Goal: Information Seeking & Learning: Learn about a topic

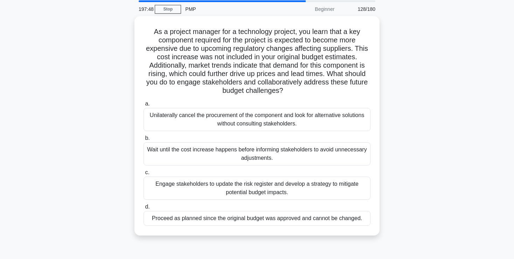
scroll to position [24, 0]
click at [278, 183] on div "Engage stakeholders to update the risk register and develop a strategy to mitig…" at bounding box center [257, 187] width 227 height 23
click at [144, 174] on input "c. Engage stakeholders to update the risk register and develop a strategy to mi…" at bounding box center [144, 172] width 0 height 5
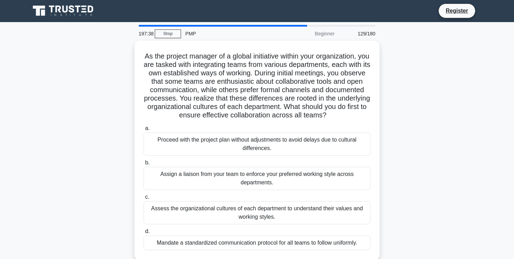
scroll to position [0, 0]
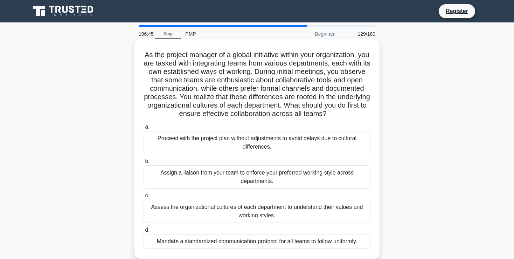
click at [277, 208] on div "Assess the organizational cultures of each department to understand their value…" at bounding box center [257, 211] width 227 height 23
click at [144, 198] on input "c. Assess the organizational cultures of each department to understand their va…" at bounding box center [144, 195] width 0 height 5
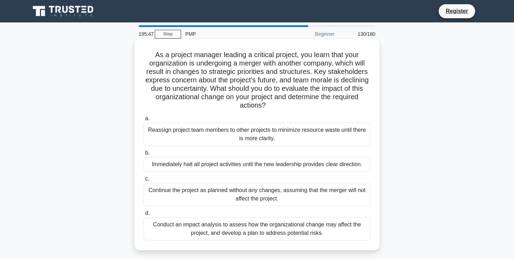
click at [307, 231] on div "Conduct an impact analysis to assess how the organizational change may affect t…" at bounding box center [257, 228] width 227 height 23
click at [144, 215] on input "d. Conduct an impact analysis to assess how the organizational change may affec…" at bounding box center [144, 213] width 0 height 5
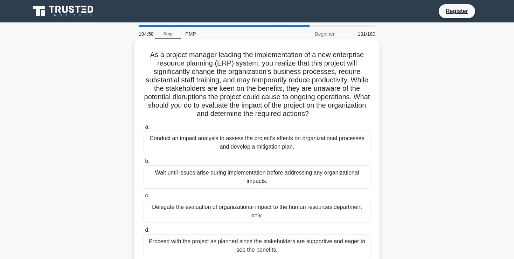
click at [296, 139] on div "Conduct an impact analysis to assess the project's effects on organizational pr…" at bounding box center [257, 142] width 227 height 23
click at [144, 129] on input "a. Conduct an impact analysis to assess the project's effects on organizational…" at bounding box center [144, 127] width 0 height 5
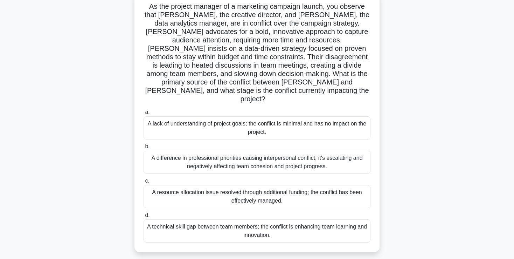
scroll to position [70, 0]
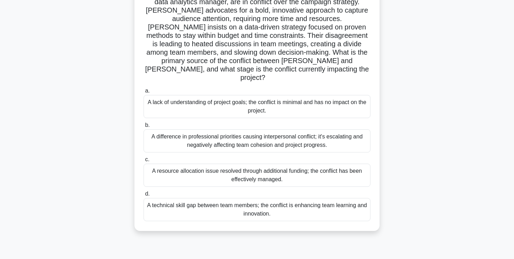
click at [237, 129] on div "A difference in professional priorities causing interpersonal conflict; it's es…" at bounding box center [257, 140] width 227 height 23
click at [144, 123] on input "b. A difference in professional priorities causing interpersonal conflict; it's…" at bounding box center [144, 125] width 0 height 5
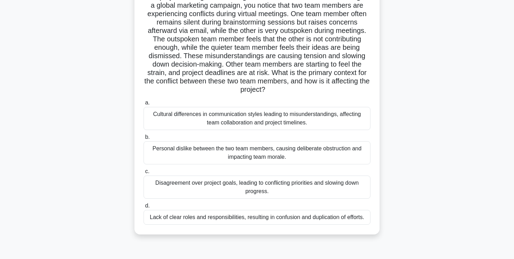
scroll to position [61, 0]
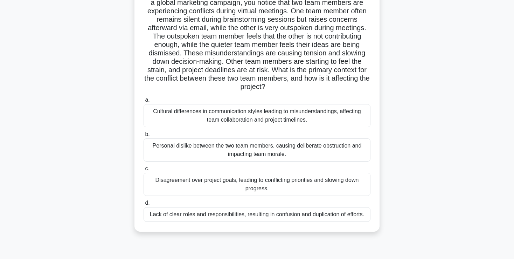
click at [292, 117] on div "Cultural differences in communication styles leading to misunderstandings, affe…" at bounding box center [257, 115] width 227 height 23
click at [144, 102] on input "a. Cultural differences in communication styles leading to misunderstandings, a…" at bounding box center [144, 100] width 0 height 5
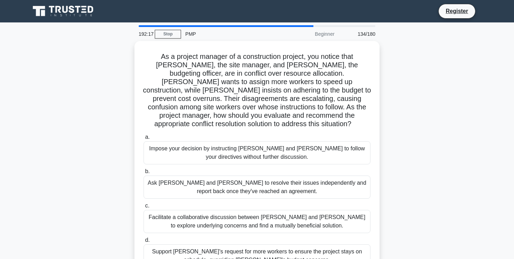
scroll to position [0, 0]
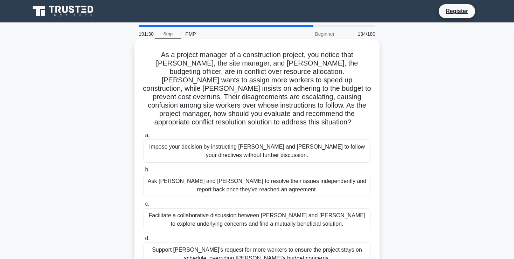
click at [281, 208] on div "Facilitate a collaborative discussion between [PERSON_NAME] and [PERSON_NAME] t…" at bounding box center [257, 219] width 227 height 23
click at [144, 206] on input "c. Facilitate a collaborative discussion between [PERSON_NAME] and [PERSON_NAME…" at bounding box center [144, 204] width 0 height 5
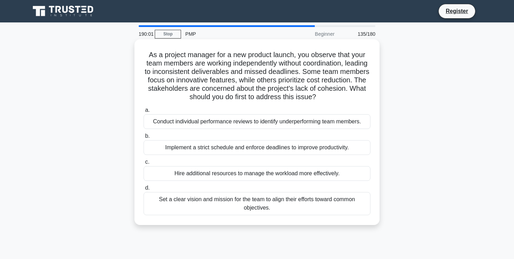
click at [274, 201] on div "Set a clear vision and mission for the team to align their efforts toward commo…" at bounding box center [257, 203] width 227 height 23
click at [144, 190] on input "d. Set a clear vision and mission for the team to align their efforts toward co…" at bounding box center [144, 188] width 0 height 5
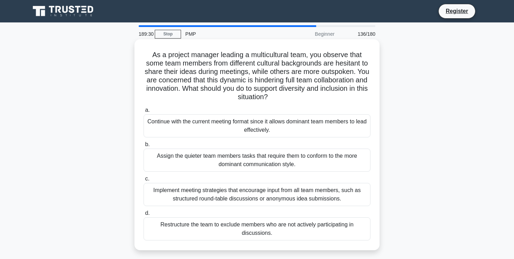
click at [284, 195] on div "Implement meeting strategies that encourage input from all team members, such a…" at bounding box center [257, 194] width 227 height 23
click at [144, 181] on input "c. Implement meeting strategies that encourage input from all team members, suc…" at bounding box center [144, 179] width 0 height 5
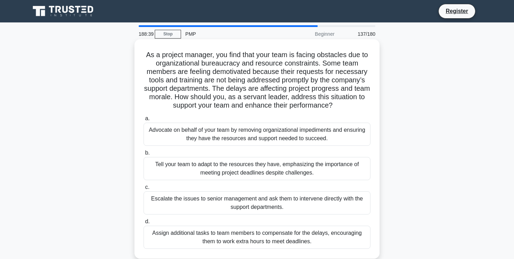
click at [209, 134] on div "Advocate on behalf of your team by removing organizational impediments and ensu…" at bounding box center [257, 134] width 227 height 23
click at [144, 121] on input "a. Advocate on behalf of your team by removing organizational impediments and e…" at bounding box center [144, 118] width 0 height 5
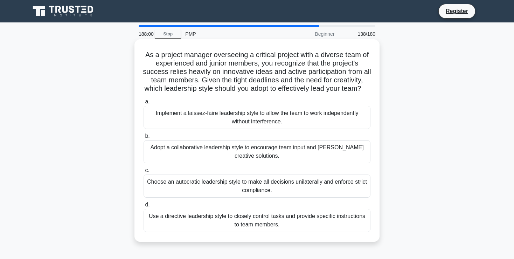
click at [274, 149] on div "Adopt a collaborative leadership style to encourage team input and [PERSON_NAME…" at bounding box center [257, 151] width 227 height 23
click at [144, 138] on input "b. Adopt a collaborative leadership style to encourage team input and [PERSON_N…" at bounding box center [144, 136] width 0 height 5
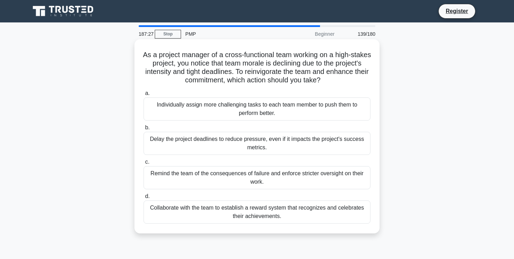
click at [235, 211] on div "Collaborate with the team to establish a reward system that recognizes and cele…" at bounding box center [257, 211] width 227 height 23
click at [144, 199] on input "d. Collaborate with the team to establish a reward system that recognizes and c…" at bounding box center [144, 196] width 0 height 5
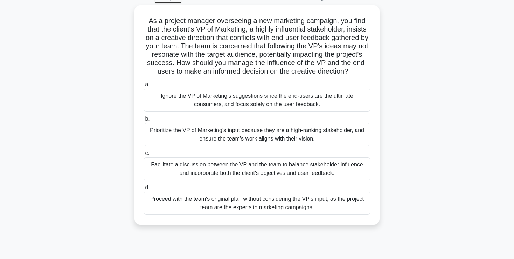
scroll to position [36, 0]
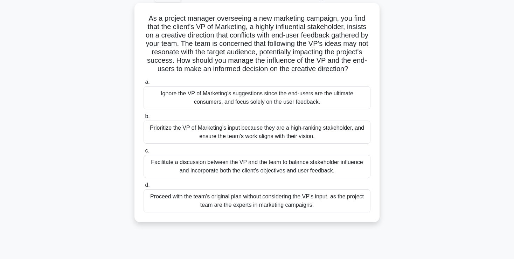
click at [314, 167] on div "Facilitate a discussion between the VP and the team to balance stakeholder infl…" at bounding box center [257, 166] width 227 height 23
click at [144, 153] on input "c. Facilitate a discussion between the VP and the team to balance stakeholder i…" at bounding box center [144, 151] width 0 height 5
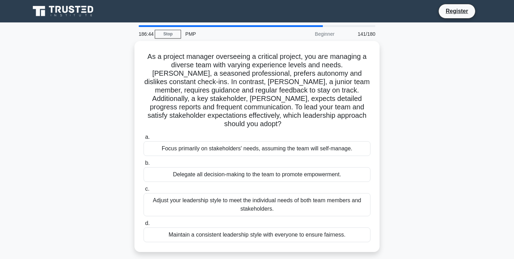
scroll to position [0, 0]
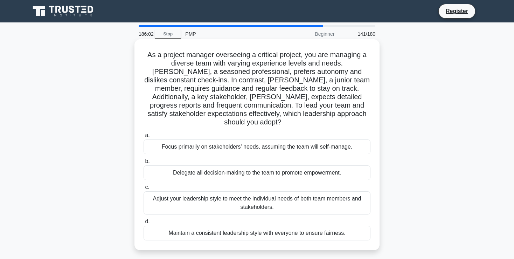
click at [302, 191] on div "Adjust your leadership style to meet the individual needs of both team members …" at bounding box center [257, 202] width 227 height 23
click at [144, 189] on input "c. Adjust your leadership style to meet the individual needs of both team membe…" at bounding box center [144, 187] width 0 height 5
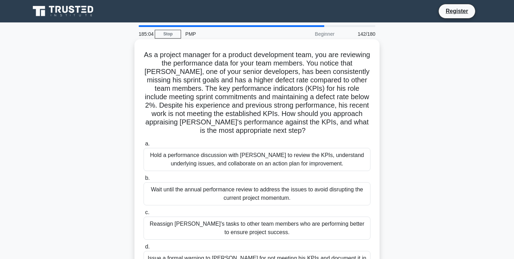
click at [286, 162] on div "Hold a performance discussion with [PERSON_NAME] to review the KPIs, understand…" at bounding box center [257, 159] width 227 height 23
click at [144, 146] on input "a. Hold a performance discussion with [PERSON_NAME] to review the KPIs, underst…" at bounding box center [144, 144] width 0 height 5
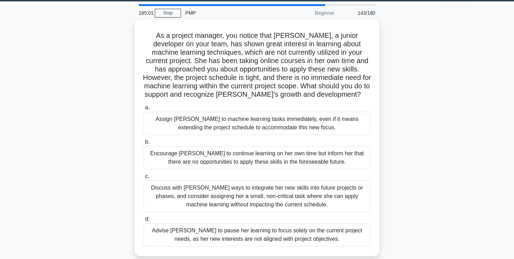
scroll to position [20, 0]
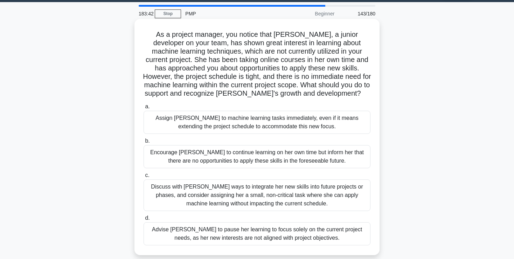
click at [268, 199] on div "Discuss with [PERSON_NAME] ways to integrate her new skills into future project…" at bounding box center [257, 195] width 227 height 32
click at [144, 178] on input "c. Discuss with [PERSON_NAME] ways to integrate her new skills into future proj…" at bounding box center [144, 175] width 0 height 5
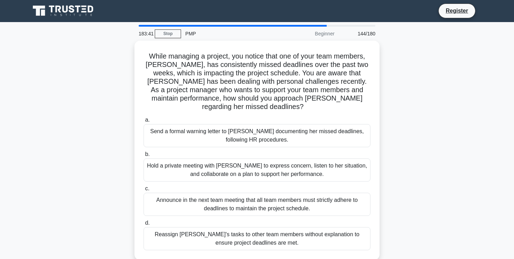
scroll to position [0, 0]
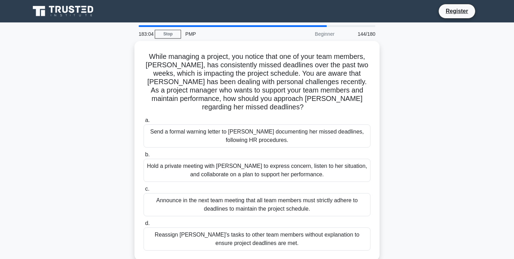
click at [384, 99] on div "While managing a project, you notice that one of your team members, [PERSON_NAM…" at bounding box center [257, 155] width 463 height 228
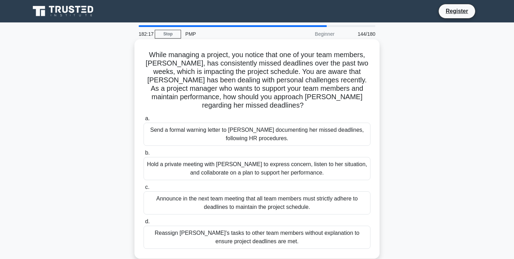
click at [267, 166] on div "Hold a private meeting with [PERSON_NAME] to express concern, listen to her sit…" at bounding box center [257, 168] width 227 height 23
click at [144, 155] on input "b. Hold a private meeting with [PERSON_NAME] to express concern, listen to her …" at bounding box center [144, 153] width 0 height 5
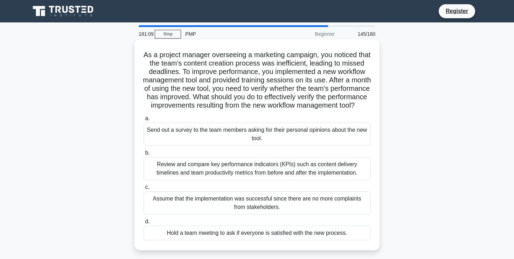
click at [242, 180] on div "Review and compare key performance indicators (KPIs) such as content delivery t…" at bounding box center [257, 168] width 227 height 23
click at [144, 155] on input "b. Review and compare key performance indicators (KPIs) such as content deliver…" at bounding box center [144, 153] width 0 height 5
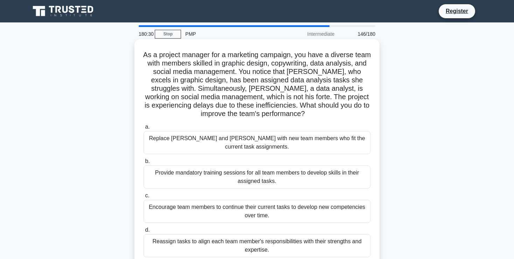
click at [201, 234] on div "Reassign tasks to align each team member's responsibilities with their strength…" at bounding box center [257, 245] width 227 height 23
click at [144, 232] on input "d. Reassign tasks to align each team member's responsibilities with their stren…" at bounding box center [144, 230] width 0 height 5
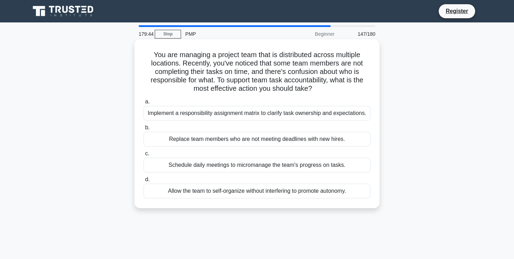
click at [235, 114] on div "Implement a responsibility assignment matrix to clarify task ownership and expe…" at bounding box center [257, 113] width 227 height 15
click at [144, 104] on input "a. Implement a responsibility assignment matrix to clarify task ownership and e…" at bounding box center [144, 102] width 0 height 5
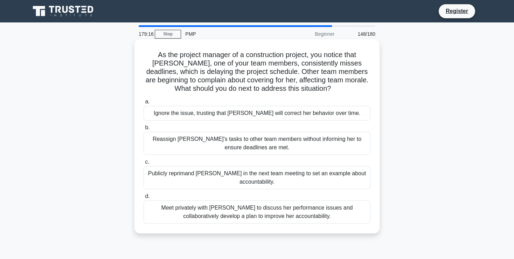
click at [216, 209] on div "Meet privately with [PERSON_NAME] to discuss her performance issues and collabo…" at bounding box center [257, 211] width 227 height 23
click at [144, 199] on input "d. Meet privately with [PERSON_NAME] to discuss her performance issues and coll…" at bounding box center [144, 196] width 0 height 5
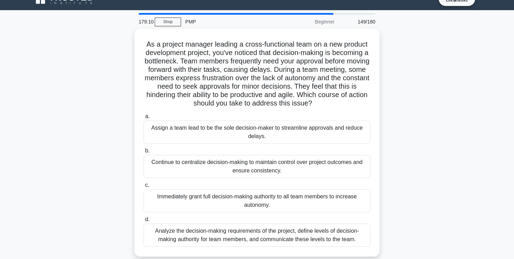
scroll to position [12, 0]
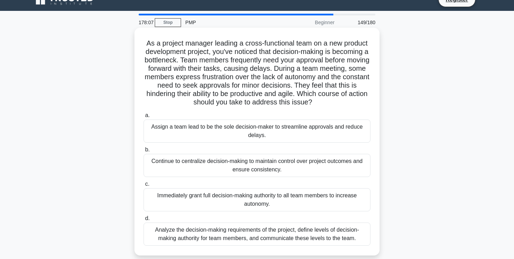
click at [300, 234] on div "Analyze the decision-making requirements of the project, define levels of decis…" at bounding box center [257, 234] width 227 height 23
click at [144, 221] on input "d. Analyze the decision-making requirements of the project, define levels of de…" at bounding box center [144, 218] width 0 height 5
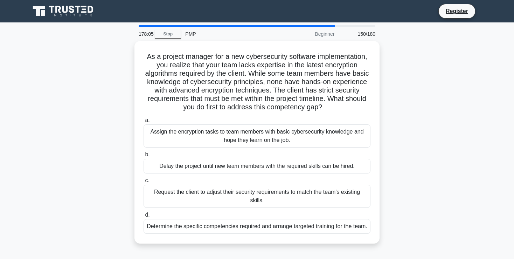
scroll to position [0, 0]
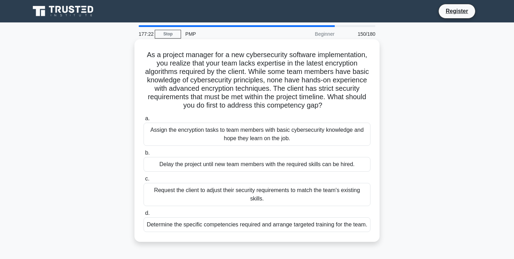
click at [304, 217] on div "Determine the specific competencies required and arrange targeted training for …" at bounding box center [257, 224] width 227 height 15
click at [144, 215] on input "d. Determine the specific competencies required and arrange targeted training f…" at bounding box center [144, 213] width 0 height 5
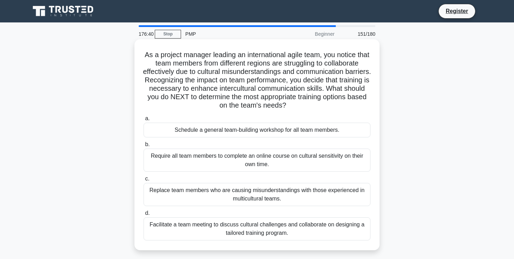
click at [271, 229] on div "Facilitate a team meeting to discuss cultural challenges and collaborate on des…" at bounding box center [257, 228] width 227 height 23
click at [144, 215] on input "d. Facilitate a team meeting to discuss cultural challenges and collaborate on …" at bounding box center [144, 213] width 0 height 5
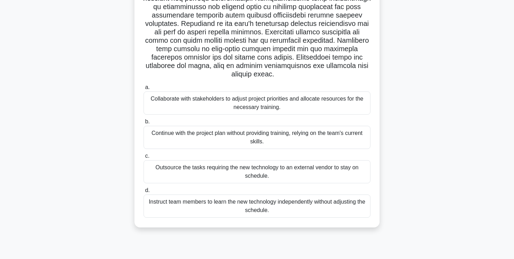
scroll to position [111, 0]
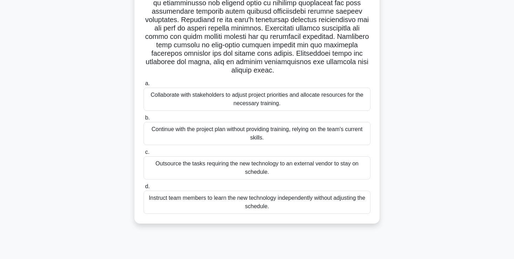
click at [225, 89] on div "Collaborate with stakeholders to adjust project priorities and allocate resourc…" at bounding box center [257, 99] width 227 height 23
click at [144, 86] on input "a. Collaborate with stakeholders to adjust project priorities and allocate reso…" at bounding box center [144, 83] width 0 height 5
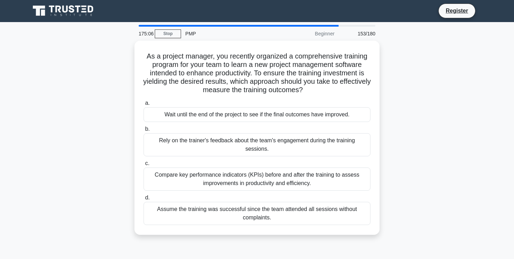
scroll to position [0, 0]
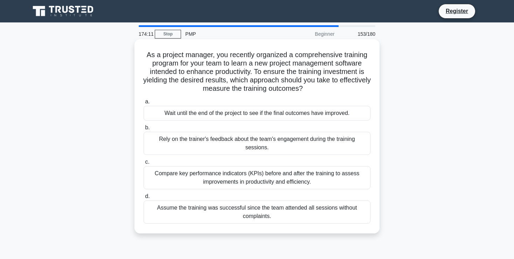
click at [257, 170] on div "Compare key performance indicators (KPIs) before and after the training to asse…" at bounding box center [257, 177] width 227 height 23
click at [144, 164] on input "c. Compare key performance indicators (KPIs) before and after the training to a…" at bounding box center [144, 162] width 0 height 5
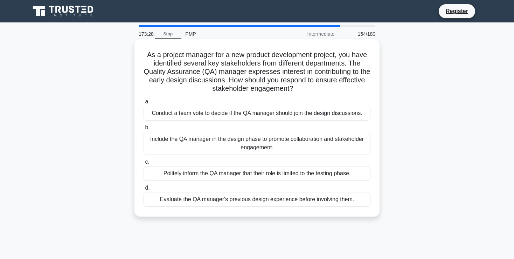
click at [271, 140] on div "Include the QA manager in the design phase to promote collaboration and stakeho…" at bounding box center [257, 143] width 227 height 23
click at [144, 130] on input "b. Include the QA manager in the design phase to promote collaboration and stak…" at bounding box center [144, 127] width 0 height 5
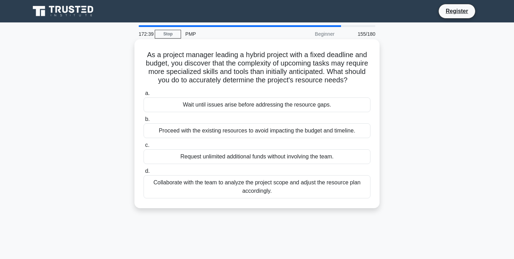
click at [279, 185] on div "Collaborate with the team to analyze the project scope and adjust the resource …" at bounding box center [257, 186] width 227 height 23
click at [144, 173] on input "d. Collaborate with the team to analyze the project scope and adjust the resour…" at bounding box center [144, 171] width 0 height 5
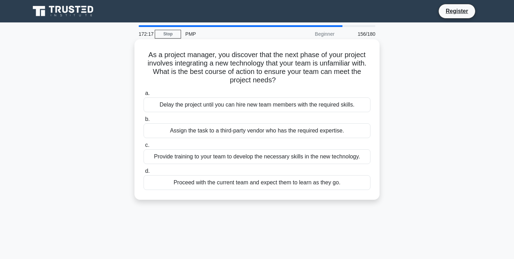
click at [248, 158] on div "Provide training to your team to develop the necessary skills in the new techno…" at bounding box center [257, 156] width 227 height 15
click at [144, 148] on input "c. Provide training to your team to develop the necessary skills in the new tec…" at bounding box center [144, 145] width 0 height 5
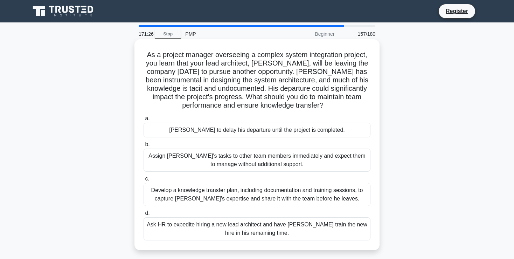
click at [245, 201] on div "Develop a knowledge transfer plan, including documentation and training session…" at bounding box center [257, 194] width 227 height 23
click at [144, 181] on input "c. Develop a knowledge transfer plan, including documentation and training sess…" at bounding box center [144, 179] width 0 height 5
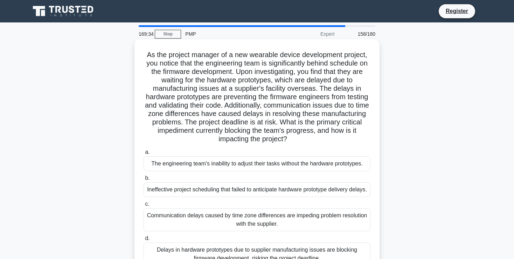
click at [260, 231] on div "Communication delays caused by time zone differences are impeding problem resol…" at bounding box center [257, 219] width 227 height 23
click at [144, 206] on input "c. Communication delays caused by time zone differences are impeding problem re…" at bounding box center [144, 204] width 0 height 5
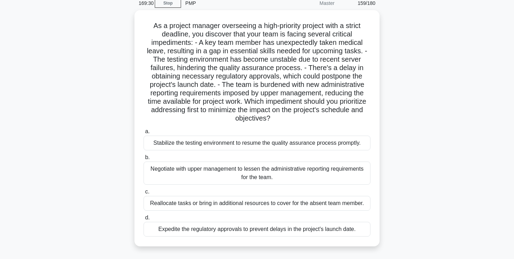
scroll to position [30, 0]
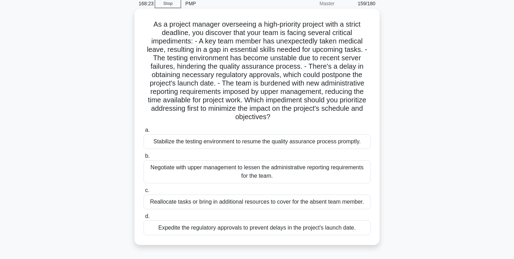
click at [249, 172] on div "Negotiate with upper management to lessen the administrative reporting requirem…" at bounding box center [257, 171] width 227 height 23
click at [144, 158] on input "b. Negotiate with upper management to lessen the administrative reporting requi…" at bounding box center [144, 156] width 0 height 5
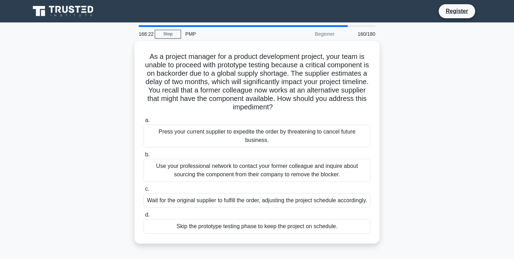
scroll to position [0, 0]
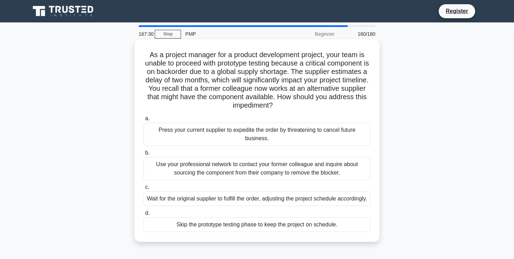
click at [248, 174] on div "Use your professional network to contact your former colleague and inquire abou…" at bounding box center [257, 168] width 227 height 23
click at [144, 155] on input "b. Use your professional network to contact your former colleague and inquire a…" at bounding box center [144, 153] width 0 height 5
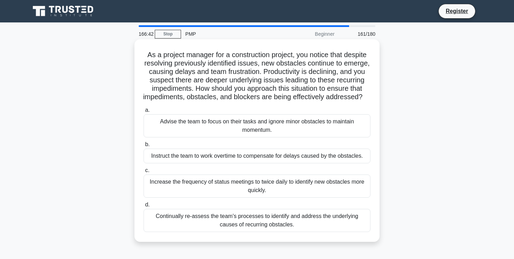
click at [240, 220] on div "Continually re-assess the team's processes to identify and address the underlyi…" at bounding box center [257, 220] width 227 height 23
click at [144, 207] on input "d. Continually re-assess the team's processes to identify and address the under…" at bounding box center [144, 205] width 0 height 5
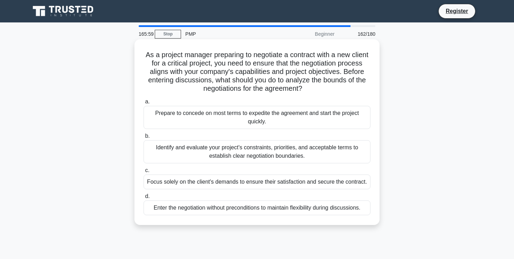
click at [257, 152] on div "Identify and evaluate your project's constraints, priorities, and acceptable te…" at bounding box center [257, 151] width 227 height 23
click at [144, 138] on input "b. Identify and evaluate your project's constraints, priorities, and acceptable…" at bounding box center [144, 136] width 0 height 5
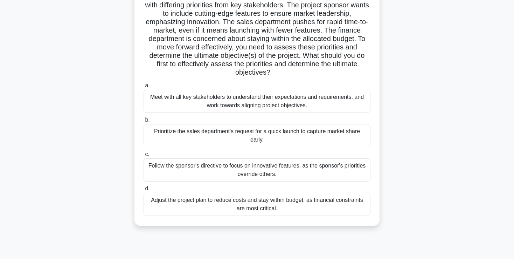
scroll to position [62, 0]
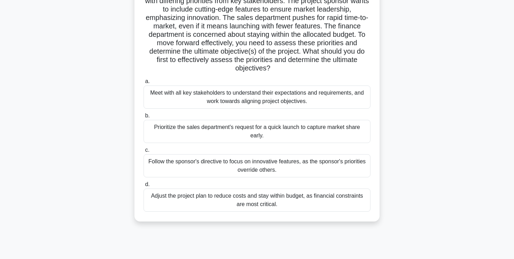
click at [248, 95] on div "Meet with all key stakeholders to understand their expectations and requirement…" at bounding box center [257, 96] width 227 height 23
click at [144, 84] on input "a. Meet with all key stakeholders to understand their expectations and requirem…" at bounding box center [144, 81] width 0 height 5
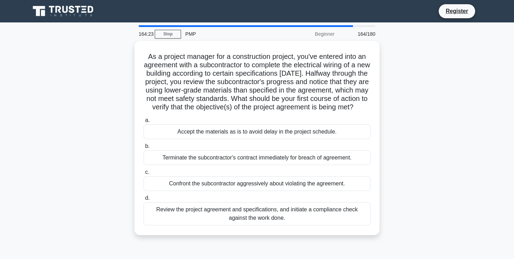
scroll to position [0, 0]
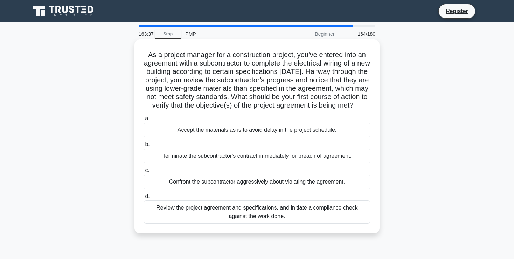
click at [267, 219] on div "Review the project agreement and specifications, and initiate a compliance chec…" at bounding box center [257, 211] width 227 height 23
click at [144, 199] on input "d. Review the project agreement and specifications, and initiate a compliance c…" at bounding box center [144, 196] width 0 height 5
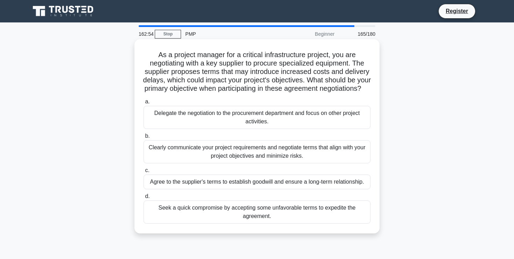
click at [260, 163] on div "Clearly communicate your project requirements and negotiate terms that align wi…" at bounding box center [257, 151] width 227 height 23
click at [144, 138] on input "b. Clearly communicate your project requirements and negotiate terms that align…" at bounding box center [144, 136] width 0 height 5
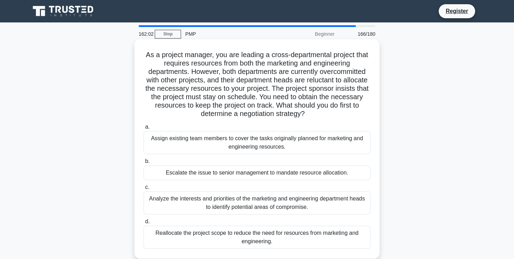
click at [275, 204] on div "Analyze the interests and priorities of the marketing and engineering departmen…" at bounding box center [257, 202] width 227 height 23
click at [144, 190] on input "c. Analyze the interests and priorities of the marketing and engineering depart…" at bounding box center [144, 187] width 0 height 5
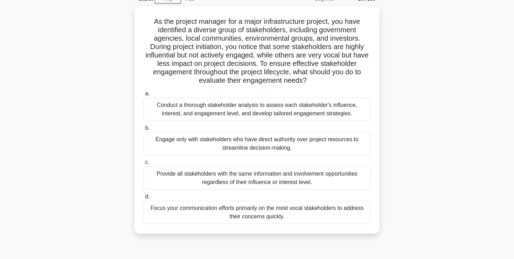
scroll to position [37, 0]
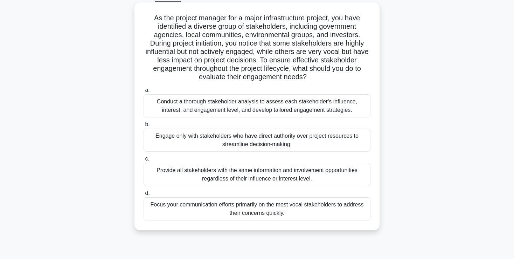
click at [277, 111] on div "Conduct a thorough stakeholder analysis to assess each stakeholder's influence,…" at bounding box center [257, 105] width 227 height 23
click at [144, 93] on input "a. Conduct a thorough stakeholder analysis to assess each stakeholder's influen…" at bounding box center [144, 90] width 0 height 5
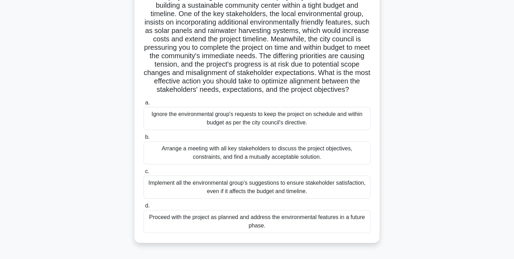
scroll to position [62, 0]
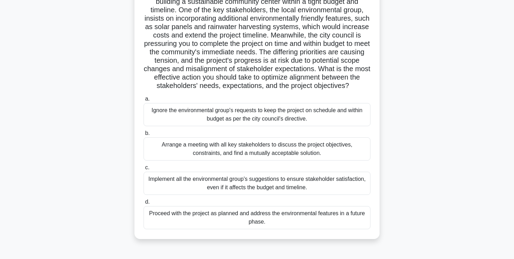
click at [266, 152] on div "Arrange a meeting with all key stakeholders to discuss the project objectives, …" at bounding box center [257, 148] width 227 height 23
click at [144, 136] on input "b. Arrange a meeting with all key stakeholders to discuss the project objective…" at bounding box center [144, 133] width 0 height 5
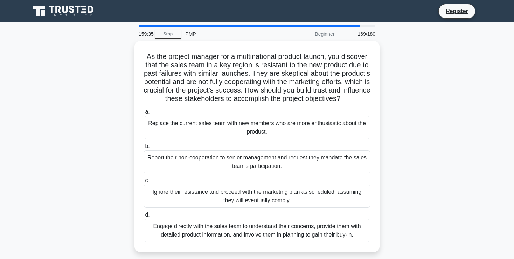
scroll to position [0, 0]
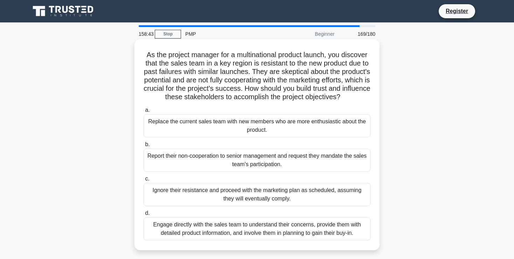
click at [230, 233] on div "Engage directly with the sales team to understand their concerns, provide them …" at bounding box center [257, 228] width 227 height 23
click at [144, 215] on input "d. Engage directly with the sales team to understand their concerns, provide th…" at bounding box center [144, 213] width 0 height 5
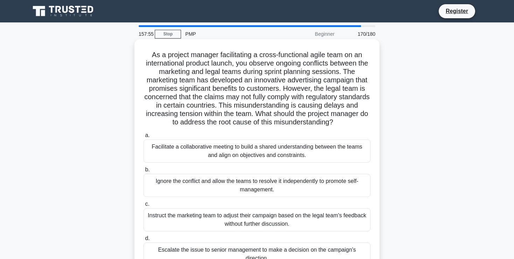
click at [271, 158] on div "Facilitate a collaborative meeting to build a shared understanding between the …" at bounding box center [257, 150] width 227 height 23
click at [144, 138] on input "a. Facilitate a collaborative meeting to build a shared understanding between t…" at bounding box center [144, 135] width 0 height 5
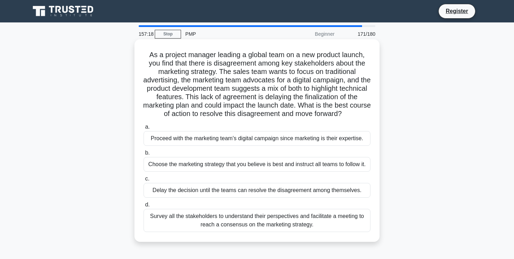
click at [264, 220] on div "Survey all the stakeholders to understand their perspectives and facilitate a m…" at bounding box center [257, 220] width 227 height 23
click at [144, 207] on input "d. Survey all the stakeholders to understand their perspectives and facilitate …" at bounding box center [144, 205] width 0 height 5
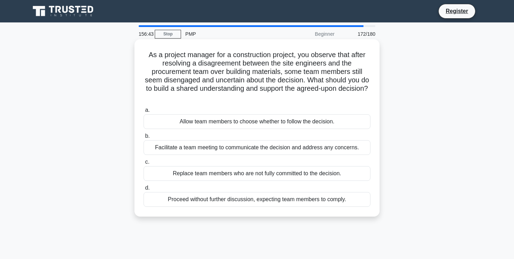
click at [237, 151] on div "Facilitate a team meeting to communicate the decision and address any concerns." at bounding box center [257, 147] width 227 height 15
click at [144, 138] on input "b. Facilitate a team meeting to communicate the decision and address any concer…" at bounding box center [144, 136] width 0 height 5
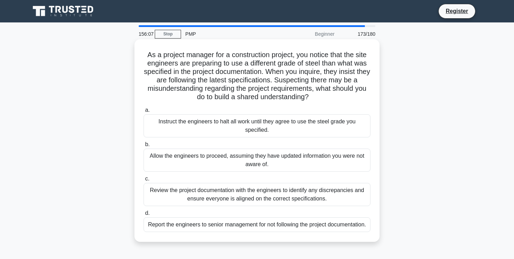
click at [249, 194] on div "Review the project documentation with the engineers to identify any discrepanci…" at bounding box center [257, 194] width 227 height 23
click at [144, 181] on input "c. Review the project documentation with the engineers to identify any discrepa…" at bounding box center [144, 179] width 0 height 5
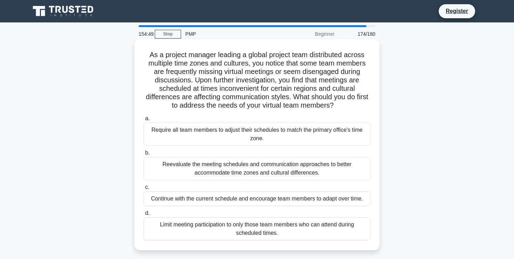
click at [249, 173] on div "Reevaluate the meeting schedules and communication approaches to better accommo…" at bounding box center [257, 168] width 227 height 23
click at [144, 155] on input "b. Reevaluate the meeting schedules and communication approaches to better acco…" at bounding box center [144, 153] width 0 height 5
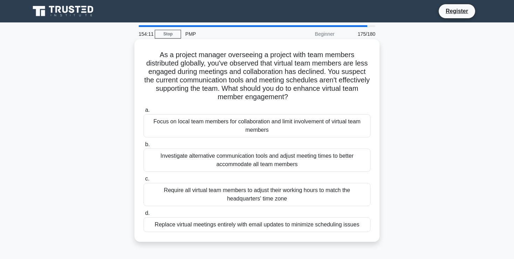
click at [267, 166] on div "Investigate alternative communication tools and adjust meeting times to better …" at bounding box center [257, 160] width 227 height 23
click at [144, 147] on input "b. Investigate alternative communication tools and adjust meeting times to bett…" at bounding box center [144, 144] width 0 height 5
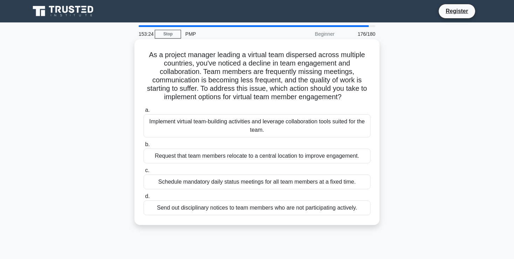
click at [241, 123] on div "Implement virtual team-building activities and leverage collaboration tools sui…" at bounding box center [257, 125] width 227 height 23
click at [144, 112] on input "a. Implement virtual team-building activities and leverage collaboration tools …" at bounding box center [144, 110] width 0 height 5
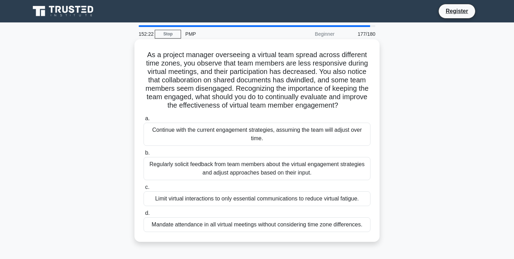
click at [249, 166] on div "Regularly solicit feedback from team members about the virtual engagement strat…" at bounding box center [257, 168] width 227 height 23
click at [144, 155] on input "b. Regularly solicit feedback from team members about the virtual engagement st…" at bounding box center [144, 153] width 0 height 5
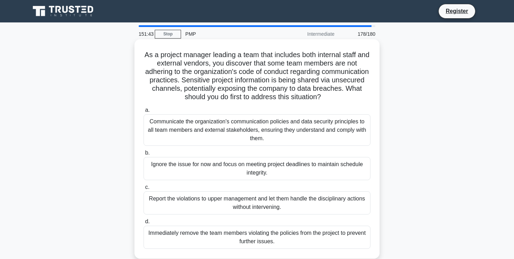
click at [290, 130] on div "Communicate the organization's communication policies and data security princip…" at bounding box center [257, 130] width 227 height 32
click at [144, 112] on input "a. Communicate the organization's communication policies and data security prin…" at bounding box center [144, 110] width 0 height 5
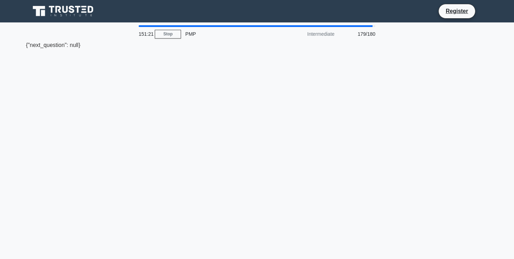
click at [189, 75] on div "151:21 Stop PMP Intermediate 179/180 {"next_question": null}" at bounding box center [257, 200] width 463 height 350
